Goal: Use online tool/utility: Utilize a website feature to perform a specific function

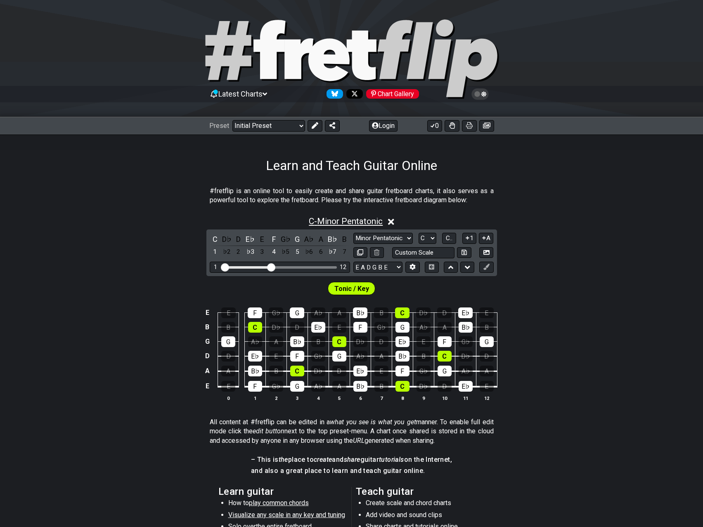
click at [322, 224] on span "C - Minor Pentatonic" at bounding box center [346, 221] width 74 height 10
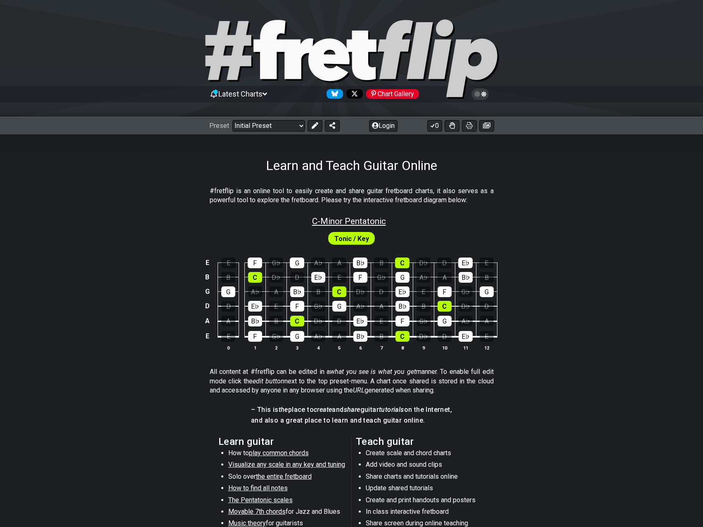
click at [324, 224] on span "C - Minor Pentatonic" at bounding box center [349, 221] width 74 height 10
select select "C"
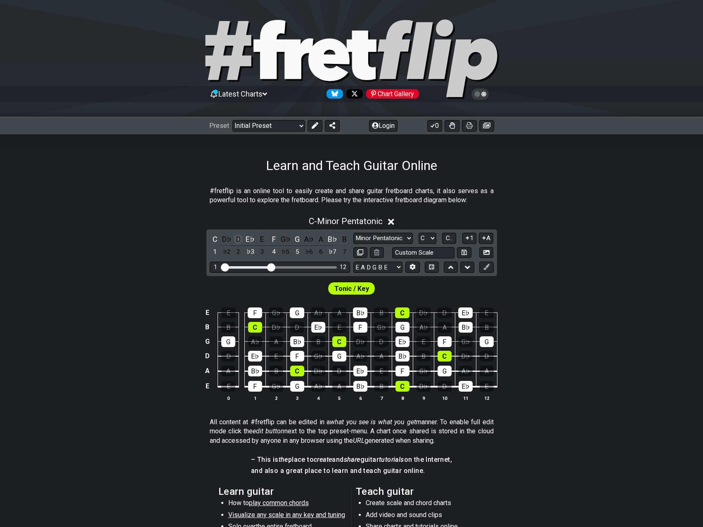
click at [241, 240] on div "D" at bounding box center [238, 239] width 11 height 11
click at [240, 241] on div "D" at bounding box center [238, 239] width 11 height 11
click at [388, 221] on icon at bounding box center [386, 222] width 6 height 6
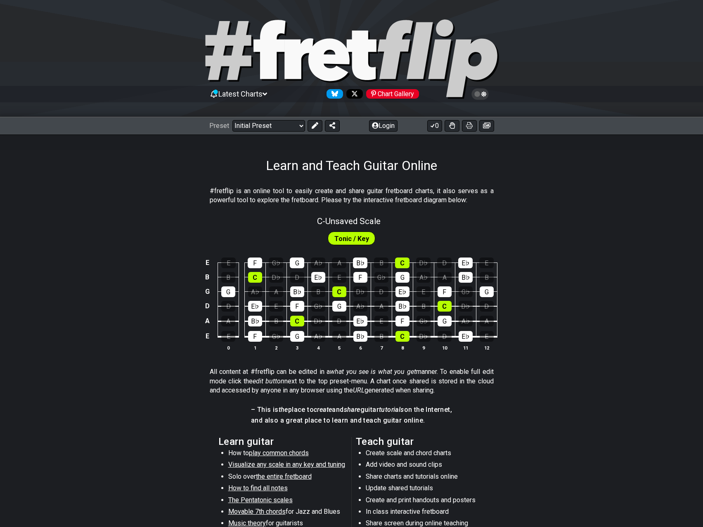
click at [344, 241] on span "Tonic / Key" at bounding box center [351, 239] width 35 height 12
click at [350, 221] on span "C - Unsaved Scale" at bounding box center [349, 221] width 64 height 10
select select "C"
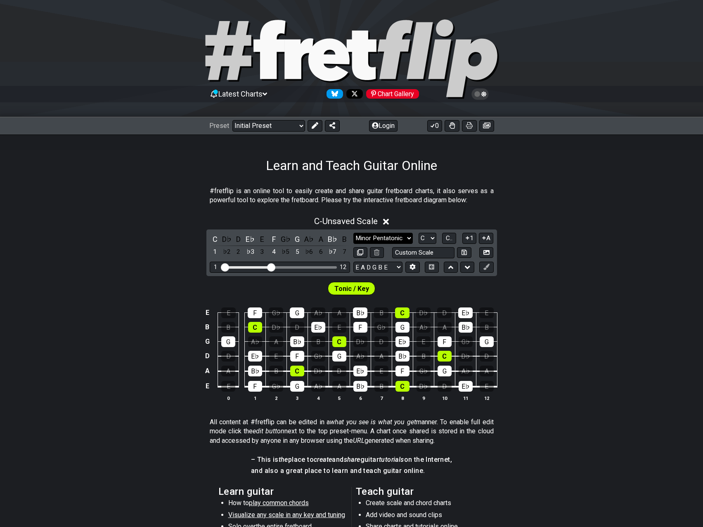
click at [375, 240] on select "Minor Pentatonic Click to edit Minor Pentatonic Major Pentatonic Minor Blues Ma…" at bounding box center [382, 238] width 59 height 11
select select "Major / [PERSON_NAME]"
click at [353, 233] on select "Minor Pentatonic Click to edit Minor Pentatonic Major Pentatonic Minor Blues Ma…" at bounding box center [382, 238] width 59 height 11
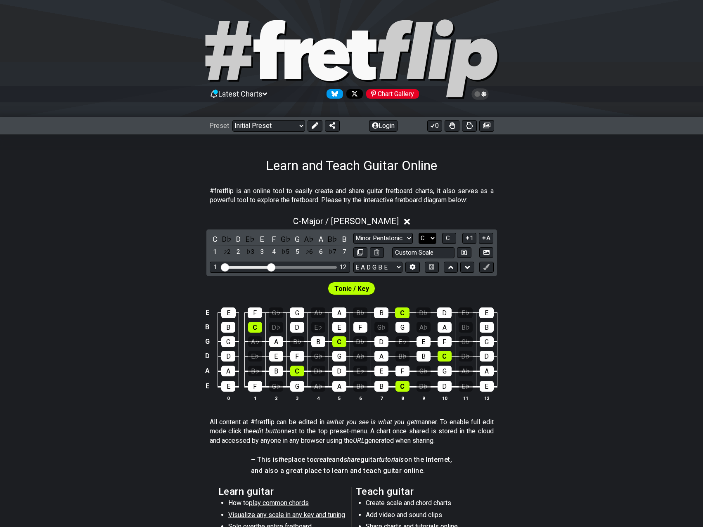
click at [426, 236] on select "A♭ A A♯ B♭ B C C♯ D♭ D D♯ E♭ E F F♯ G♭ G G♯" at bounding box center [427, 238] width 18 height 11
select select "D"
click at [418, 233] on select "A♭ A A♯ B♭ B C C♯ D♭ D D♯ E♭ E F F♯ G♭ G G♯" at bounding box center [427, 238] width 18 height 11
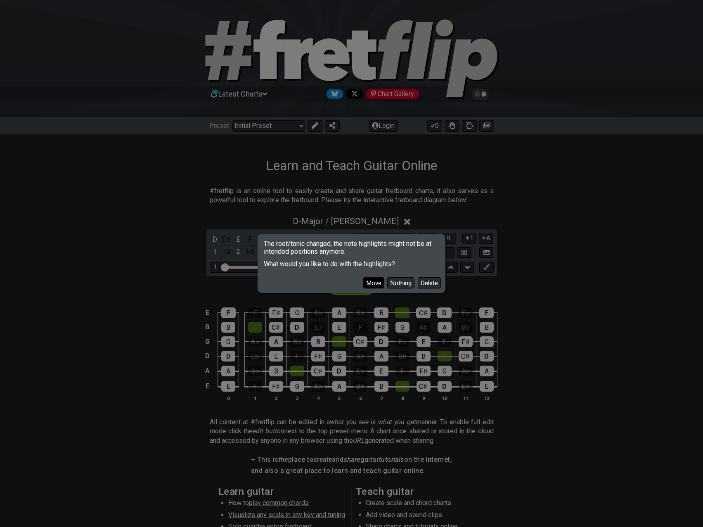
click at [376, 286] on button "Move" at bounding box center [373, 282] width 21 height 11
